Goal: Check status: Check status

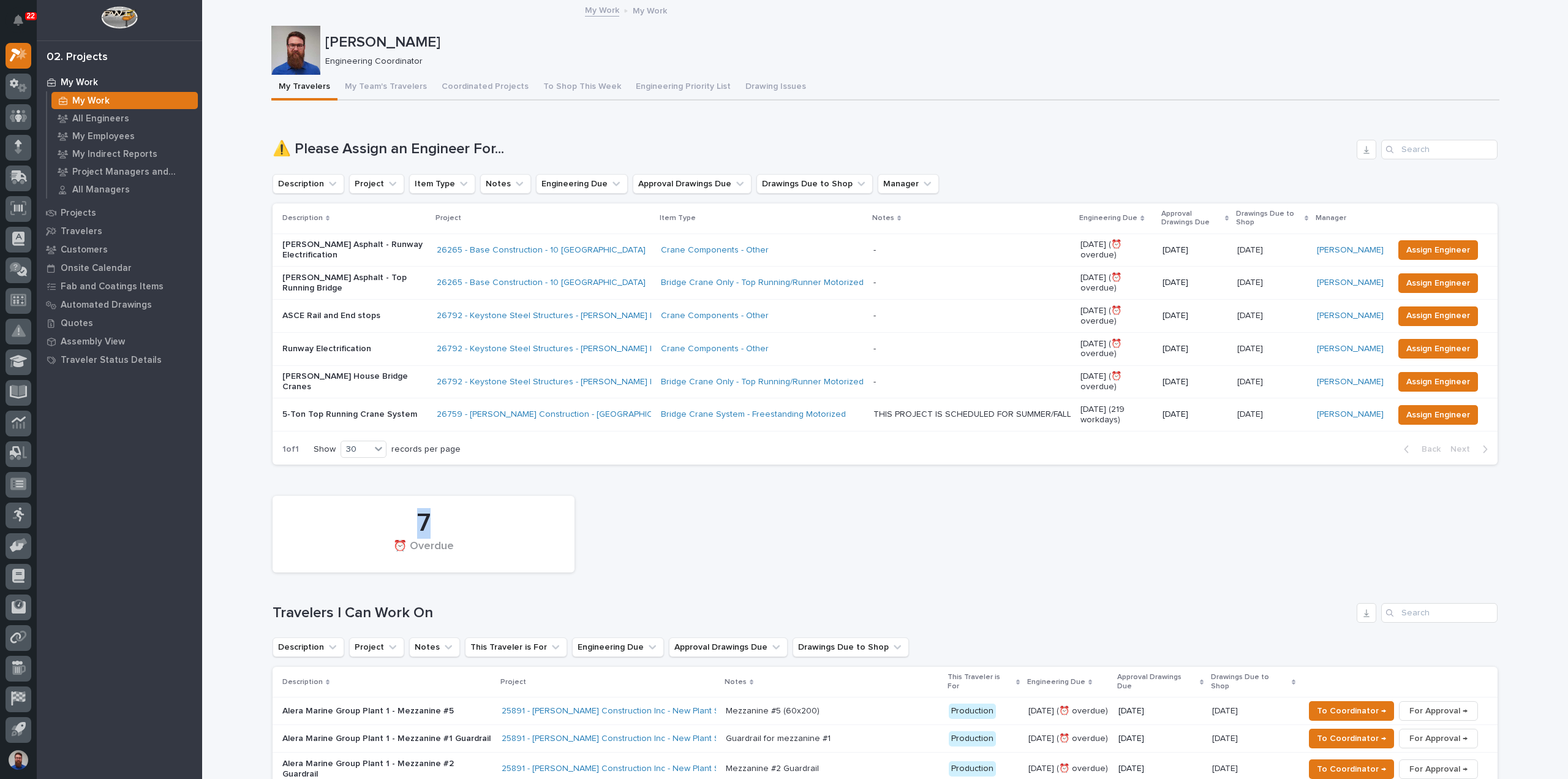
drag, startPoint x: 257, startPoint y: 486, endPoint x: 562, endPoint y: 503, distance: 305.5
click at [562, 503] on div "7 ⏰ Overdue" at bounding box center [423, 534] width 290 height 64
drag, startPoint x: 542, startPoint y: 531, endPoint x: 329, endPoint y: 514, distance: 213.7
click at [331, 515] on div "7" at bounding box center [423, 523] width 260 height 30
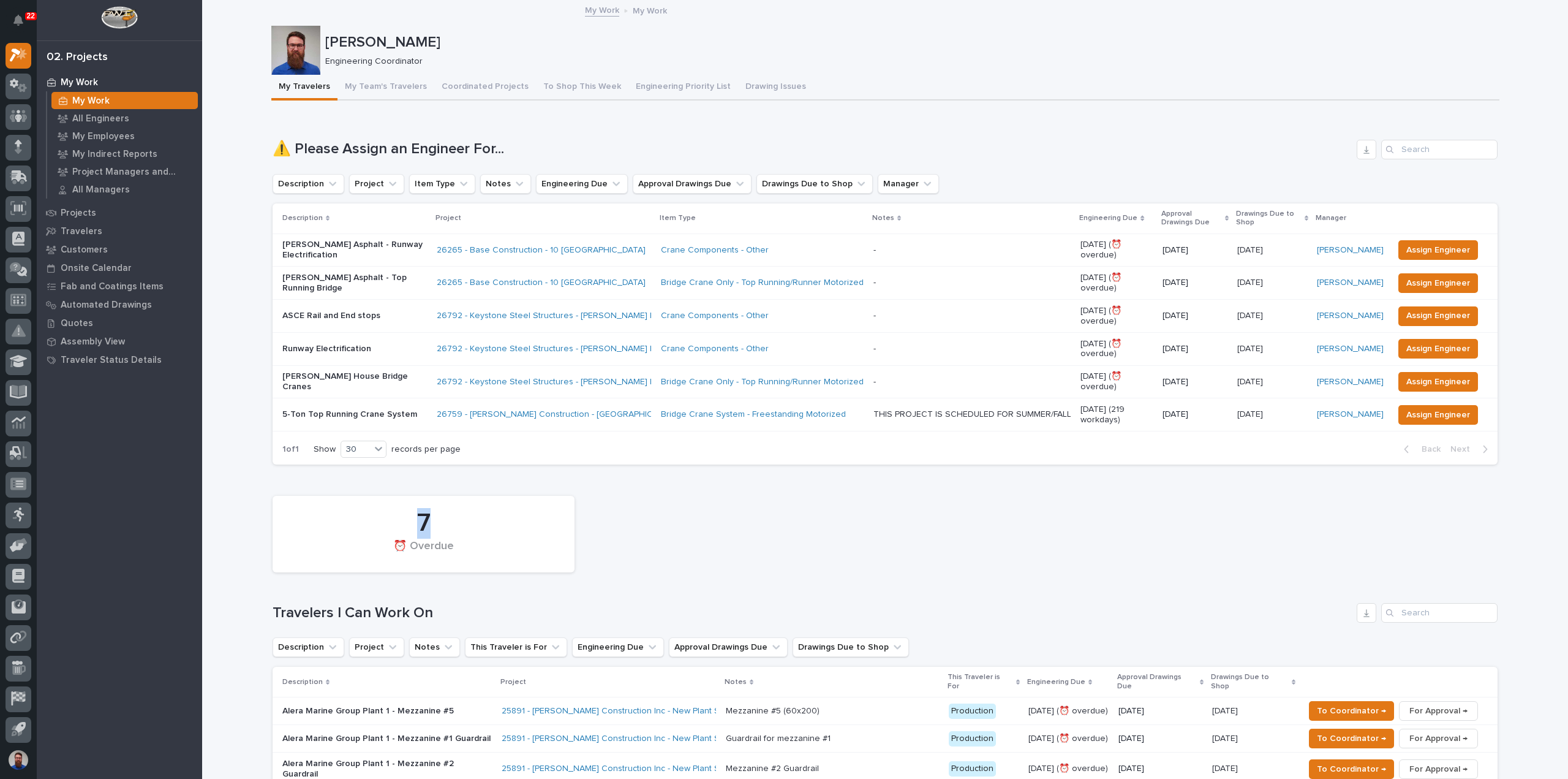
click at [327, 514] on div "7" at bounding box center [423, 523] width 260 height 30
drag, startPoint x: 356, startPoint y: 516, endPoint x: 457, endPoint y: 547, distance: 105.7
click at [457, 547] on div "7 ⏰ Overdue" at bounding box center [423, 534] width 290 height 64
click at [451, 547] on div "⏰ Overdue" at bounding box center [423, 553] width 260 height 25
drag, startPoint x: 474, startPoint y: 545, endPoint x: 368, endPoint y: 521, distance: 108.7
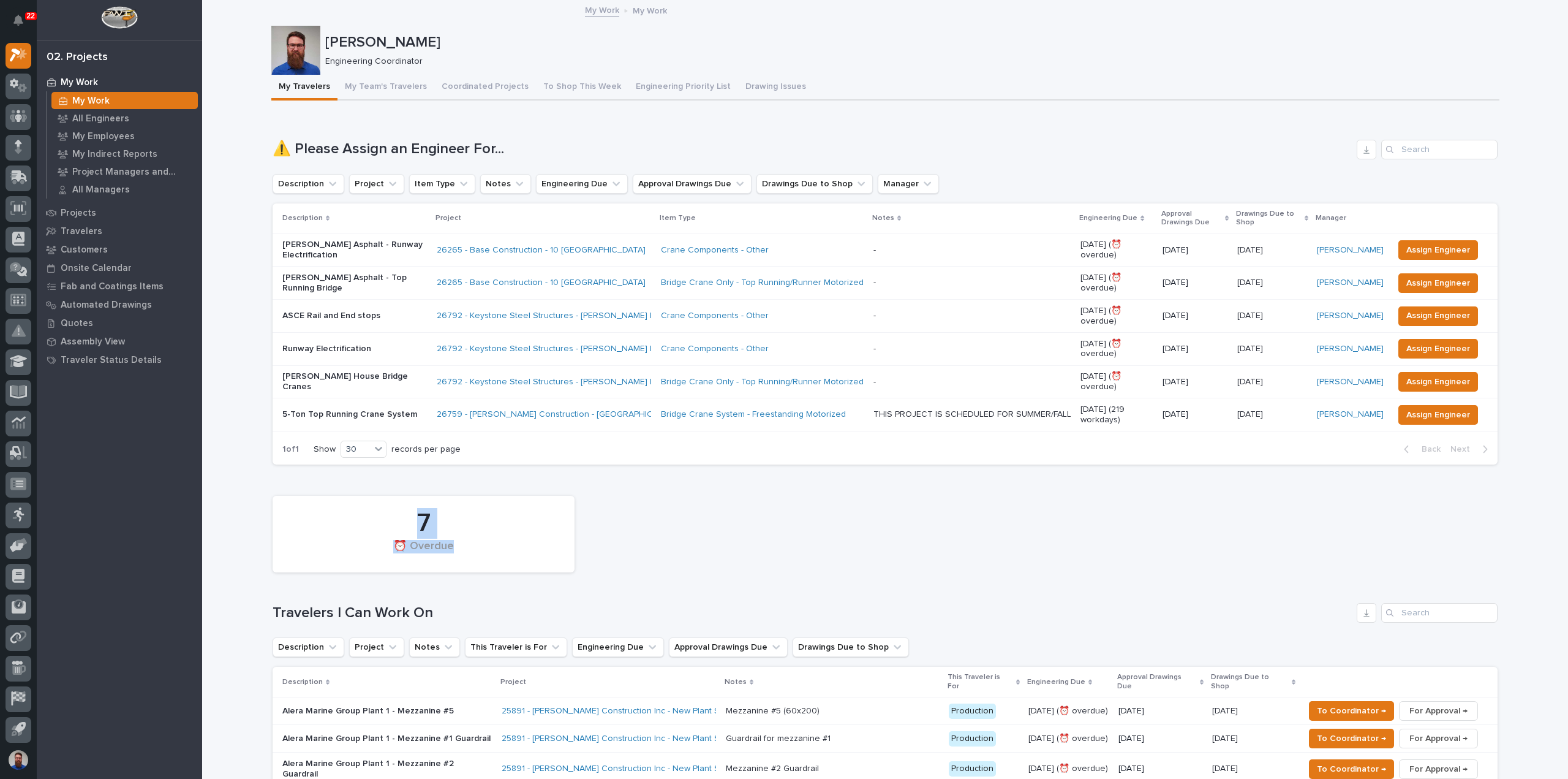
click at [368, 521] on div "7 ⏰ Overdue" at bounding box center [423, 534] width 290 height 64
click at [367, 520] on div "7" at bounding box center [423, 523] width 260 height 30
drag, startPoint x: 455, startPoint y: 531, endPoint x: 514, endPoint y: 540, distance: 59.7
click at [514, 540] on div "7 ⏰ Overdue" at bounding box center [423, 534] width 290 height 64
click at [514, 540] on div "⏰ Overdue" at bounding box center [423, 553] width 260 height 25
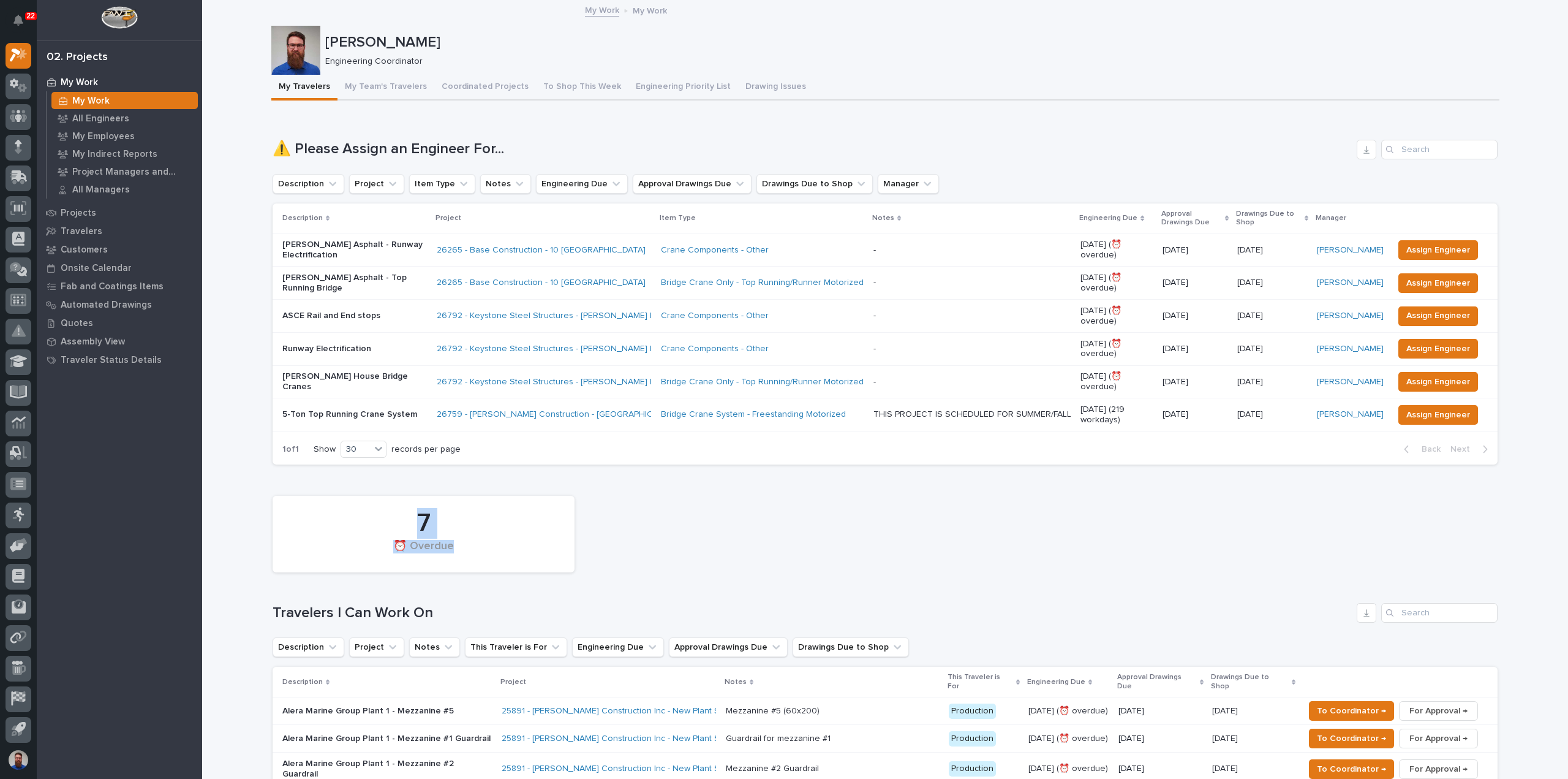
click at [512, 532] on div "7" at bounding box center [423, 523] width 260 height 30
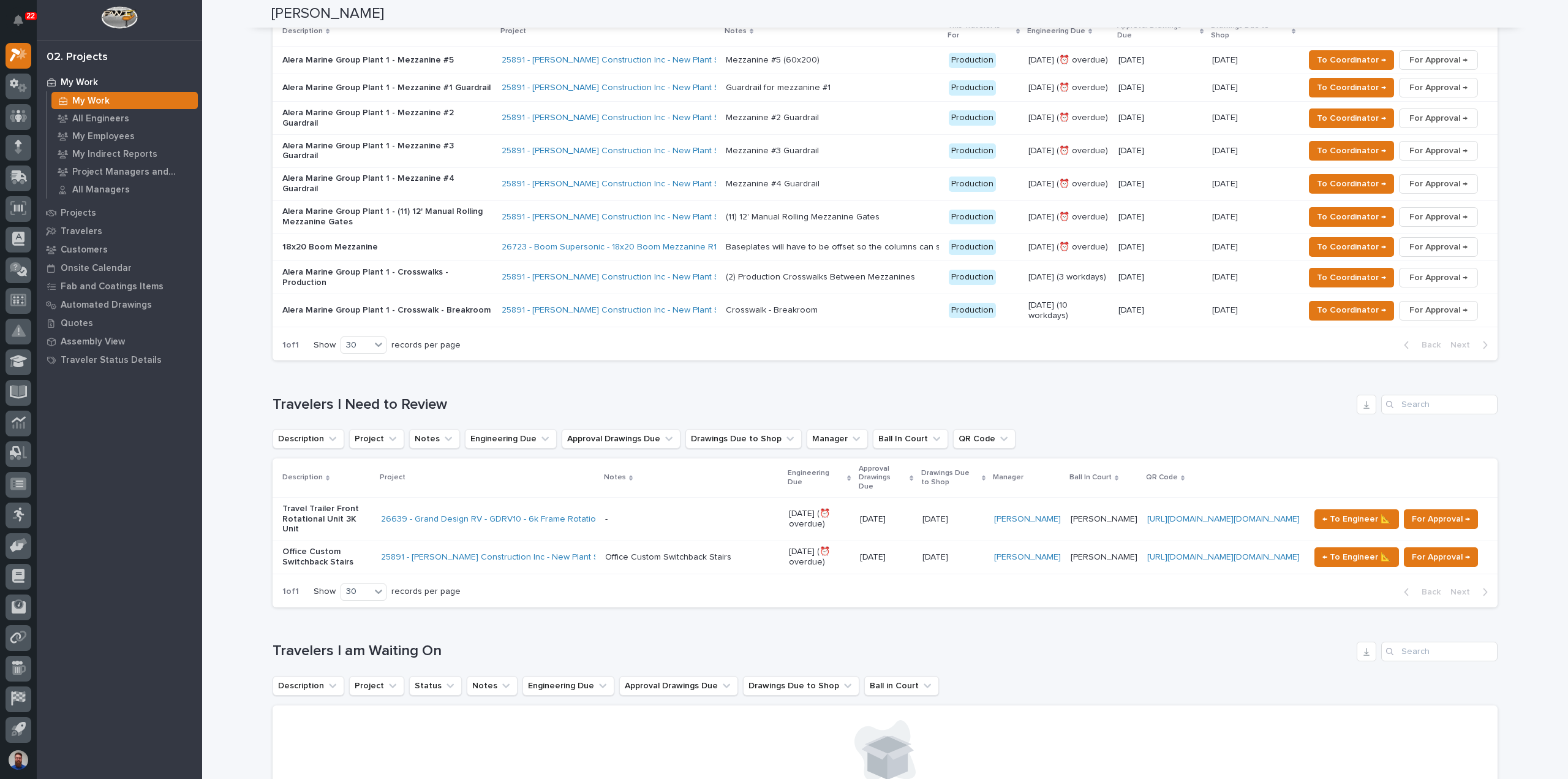
scroll to position [980, 0]
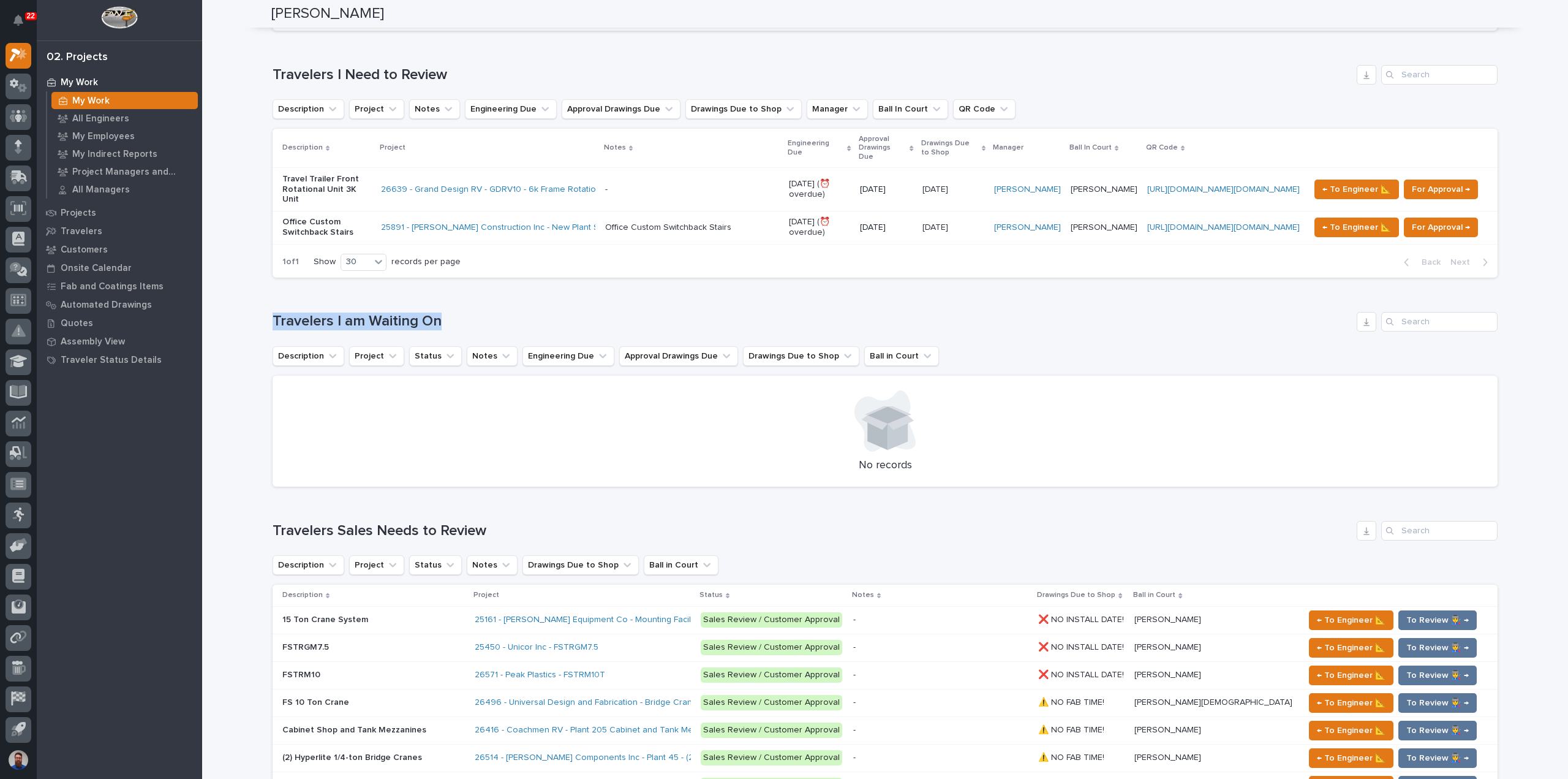
drag, startPoint x: 455, startPoint y: 270, endPoint x: 246, endPoint y: 281, distance: 209.3
click at [246, 281] on div "Loading... Saving… Loading... Saving… [PERSON_NAME] [PERSON_NAME] Engineering C…" at bounding box center [885, 450] width 1366 height 2860
drag, startPoint x: 500, startPoint y: 270, endPoint x: 651, endPoint y: 274, distance: 151.1
click at [651, 274] on div "Loading... Saving… Loading... Saving… [PERSON_NAME] [PERSON_NAME] Engineering C…" at bounding box center [885, 450] width 1366 height 2860
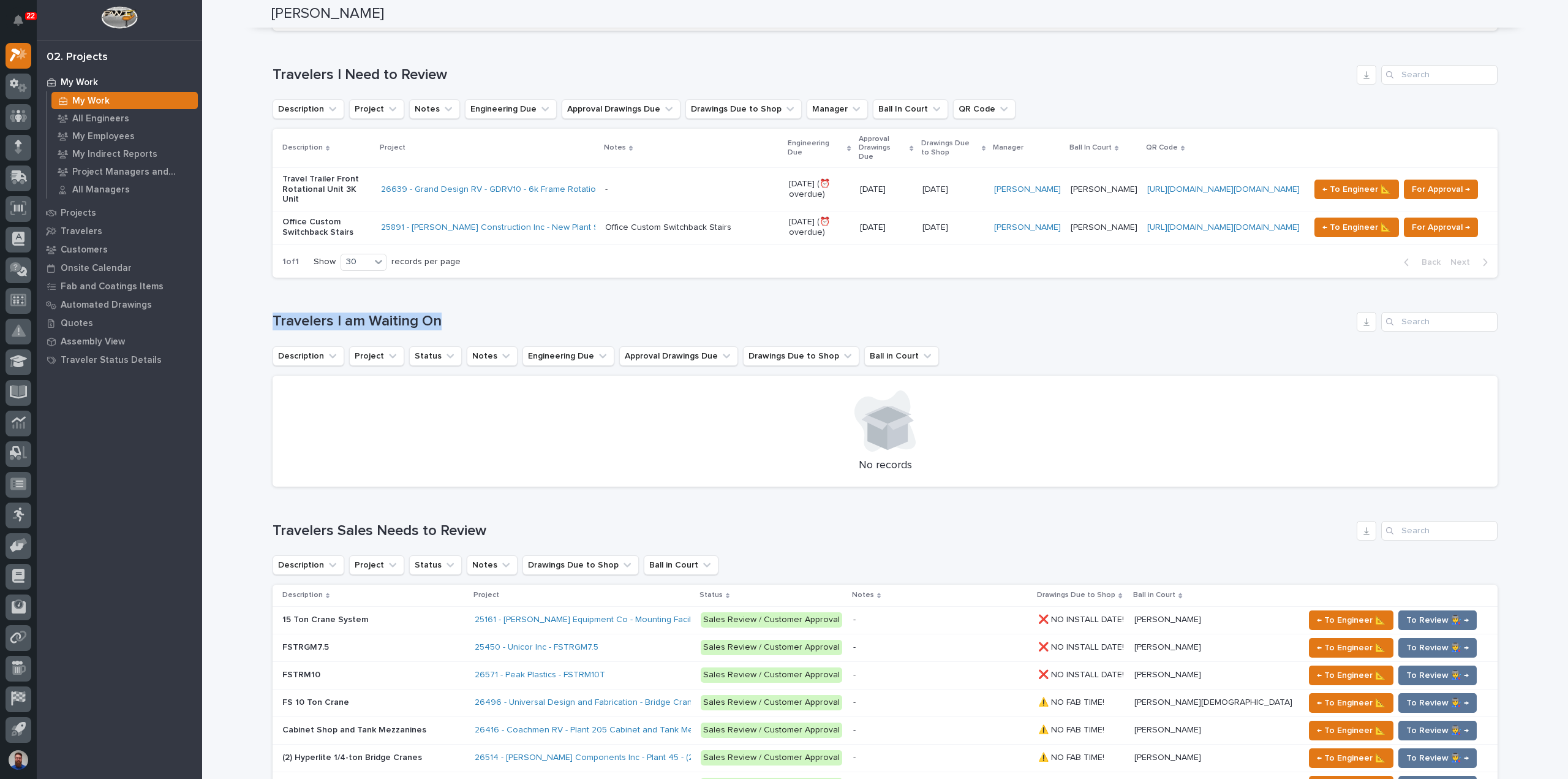
click at [651, 313] on h1 "Travelers I am Waiting On" at bounding box center [813, 321] width 1080 height 18
